Goal: Task Accomplishment & Management: Manage account settings

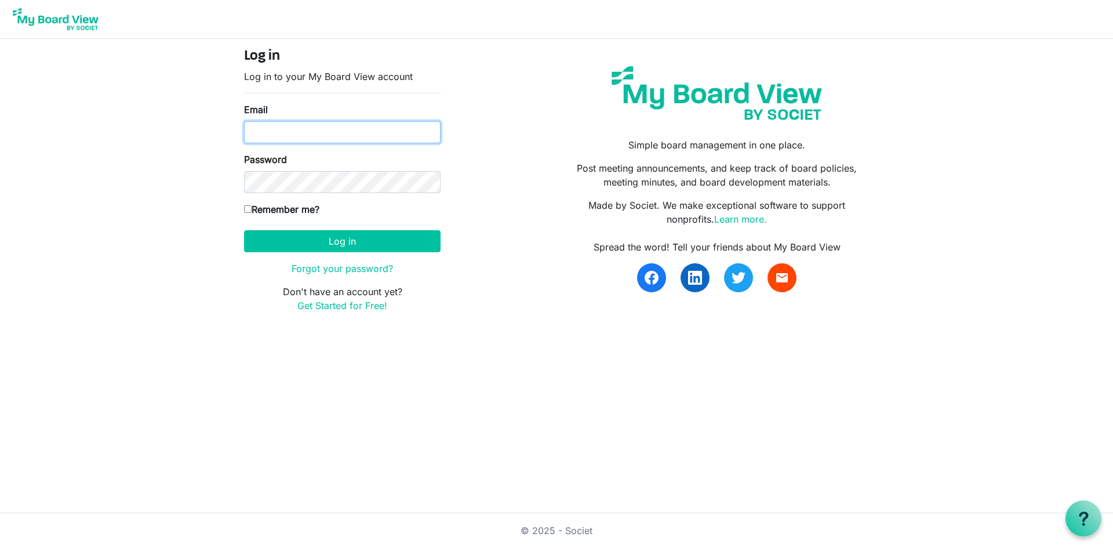
type input "[EMAIL_ADDRESS][DOMAIN_NAME]"
click at [303, 210] on label "Remember me?" at bounding box center [281, 209] width 75 height 14
click at [252, 210] on input "Remember me?" at bounding box center [248, 209] width 8 height 8
checkbox input "true"
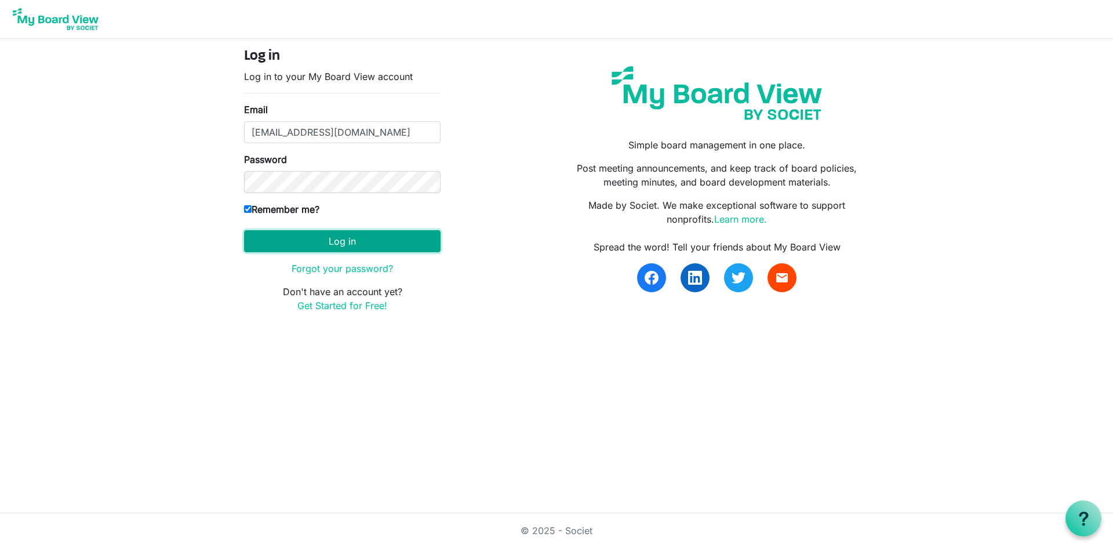
click at [305, 241] on button "Log in" at bounding box center [342, 241] width 196 height 22
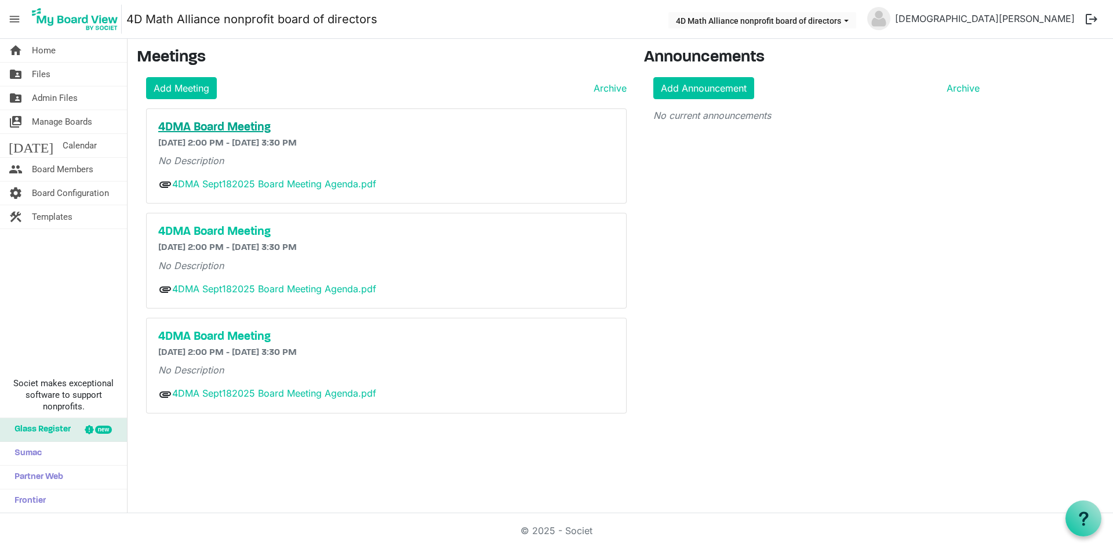
click at [246, 124] on h5 "4DMA Board Meeting" at bounding box center [386, 128] width 456 height 14
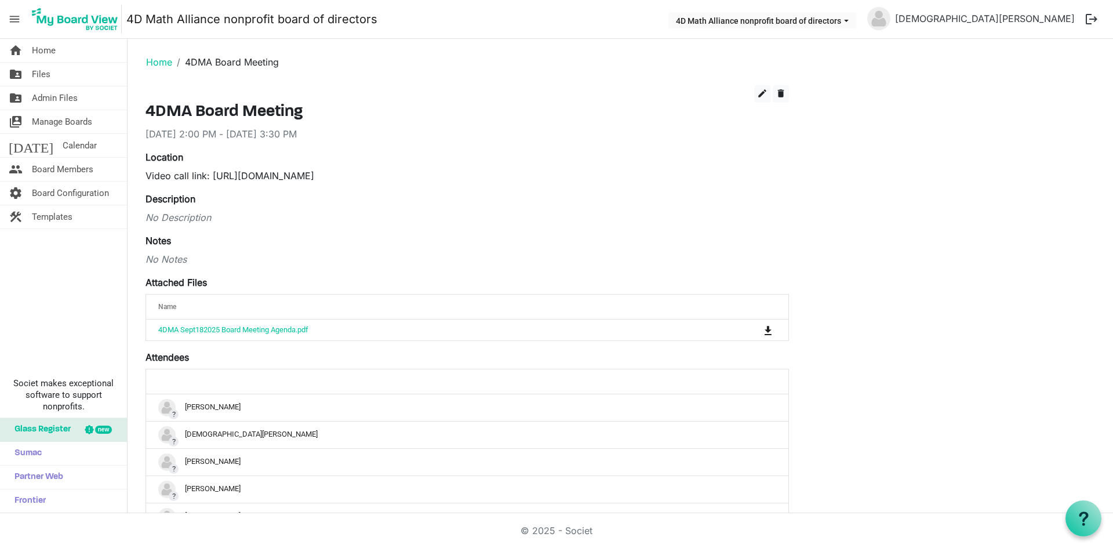
click at [474, 24] on nav "menu 4D Math Alliance nonprofit board of directors 4D Math Alliance nonprofit b…" at bounding box center [556, 19] width 1113 height 39
